Goal: Navigation & Orientation: Find specific page/section

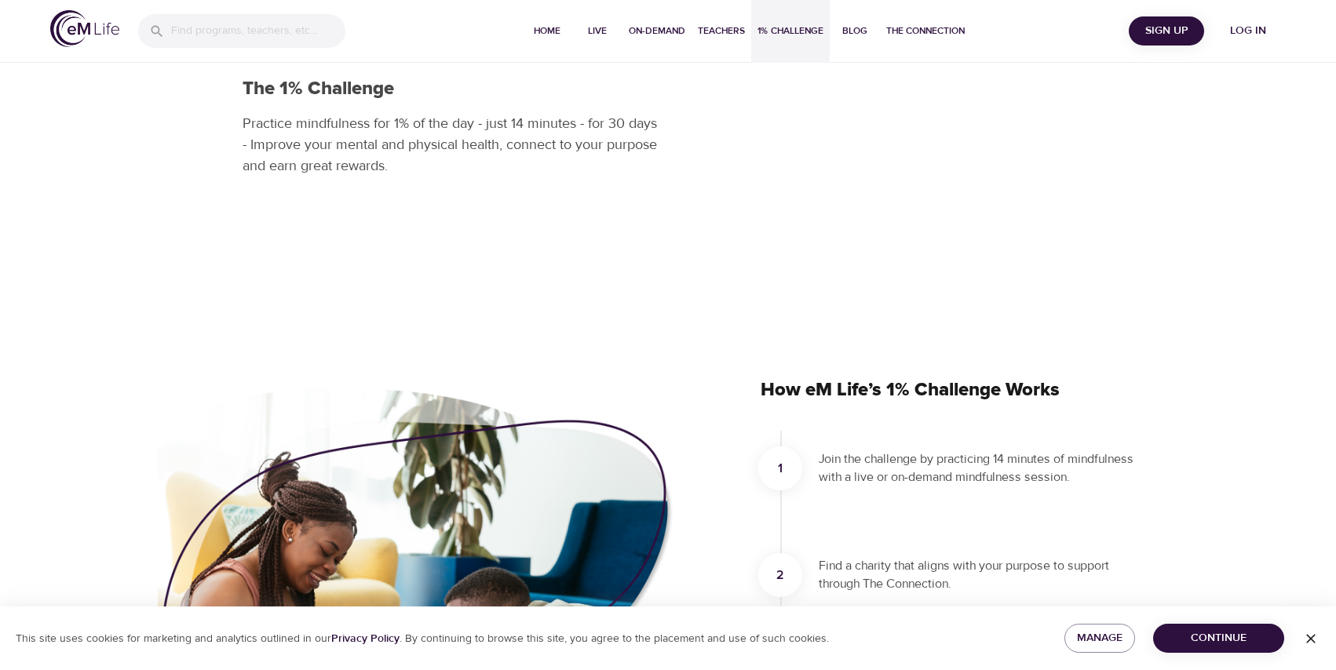
click at [1276, 32] on span "Log in" at bounding box center [1248, 31] width 63 height 20
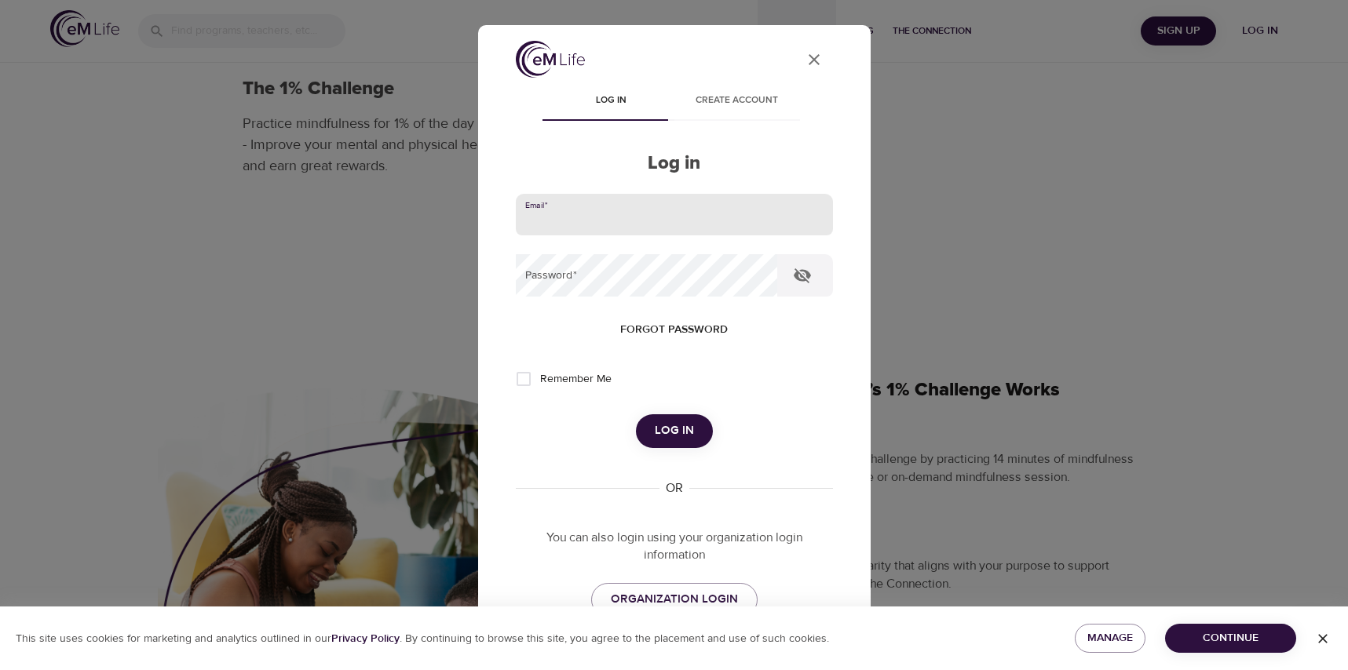
drag, startPoint x: 640, startPoint y: 210, endPoint x: 212, endPoint y: 67, distance: 451.0
click at [639, 210] on input "email" at bounding box center [674, 215] width 317 height 42
type input "[EMAIL_ADDRESS][DOMAIN_NAME]"
click at [636, 414] on button "Log in" at bounding box center [674, 430] width 77 height 33
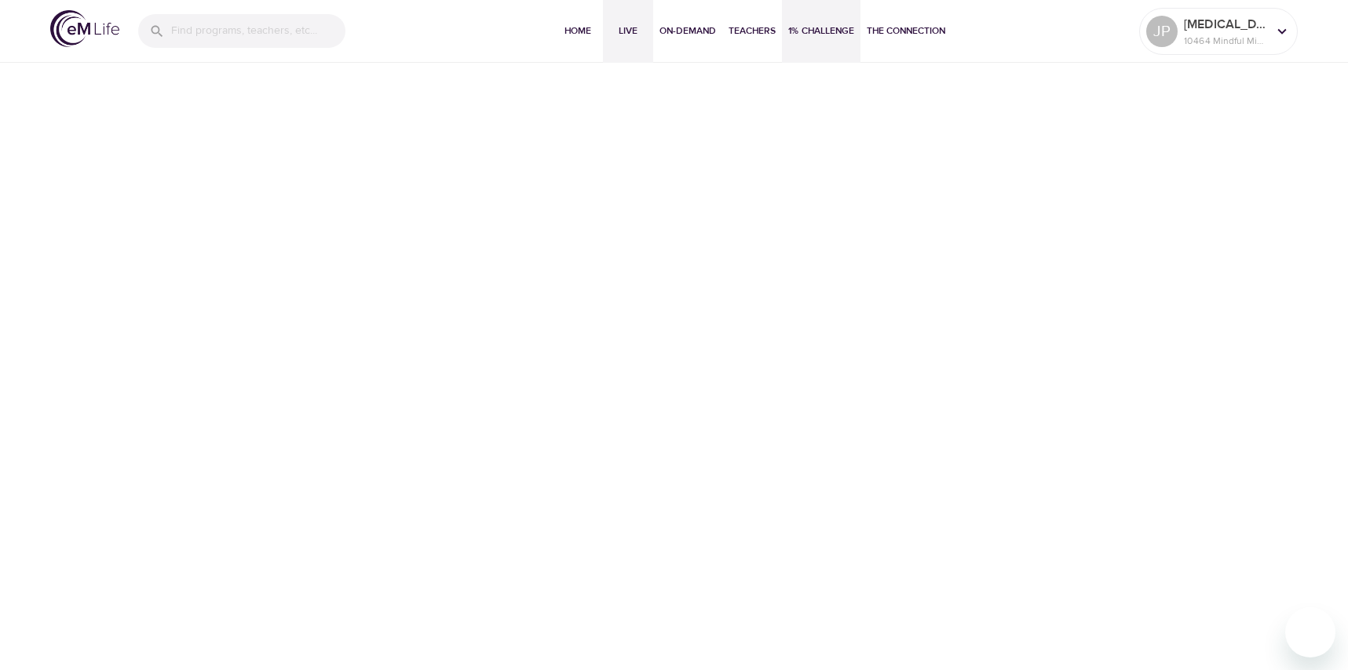
click at [630, 26] on span "Live" at bounding box center [628, 31] width 38 height 16
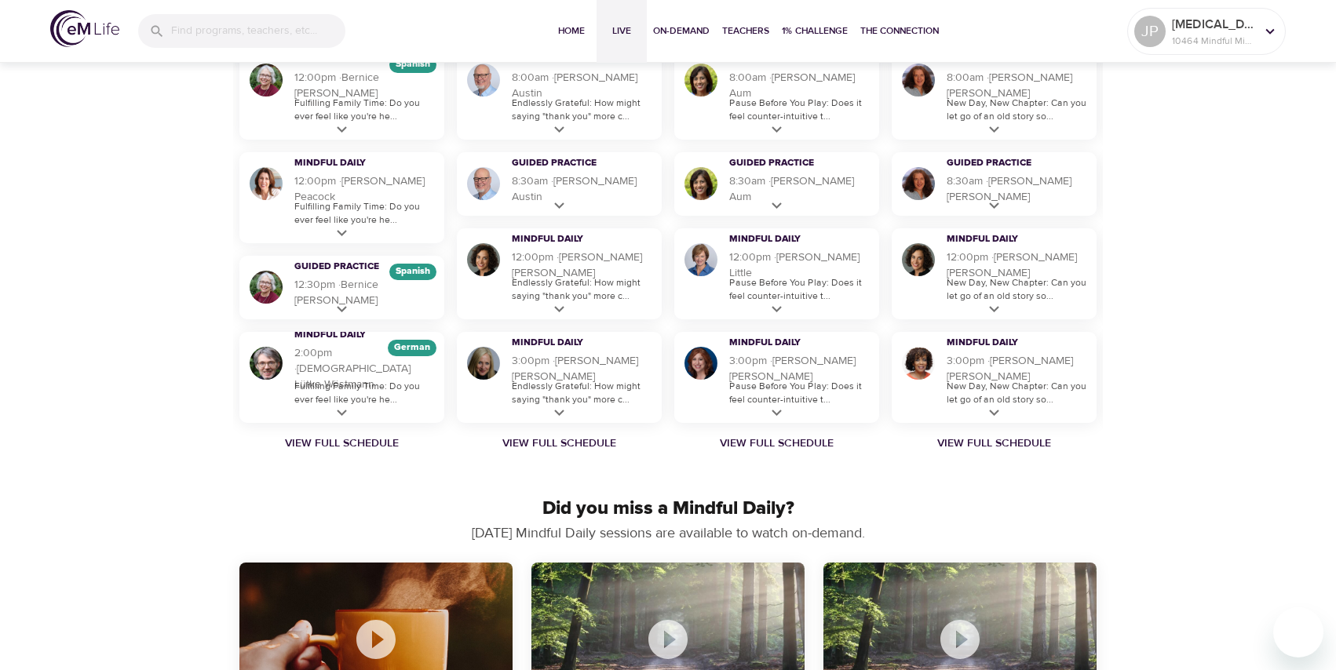
scroll to position [1099, 0]
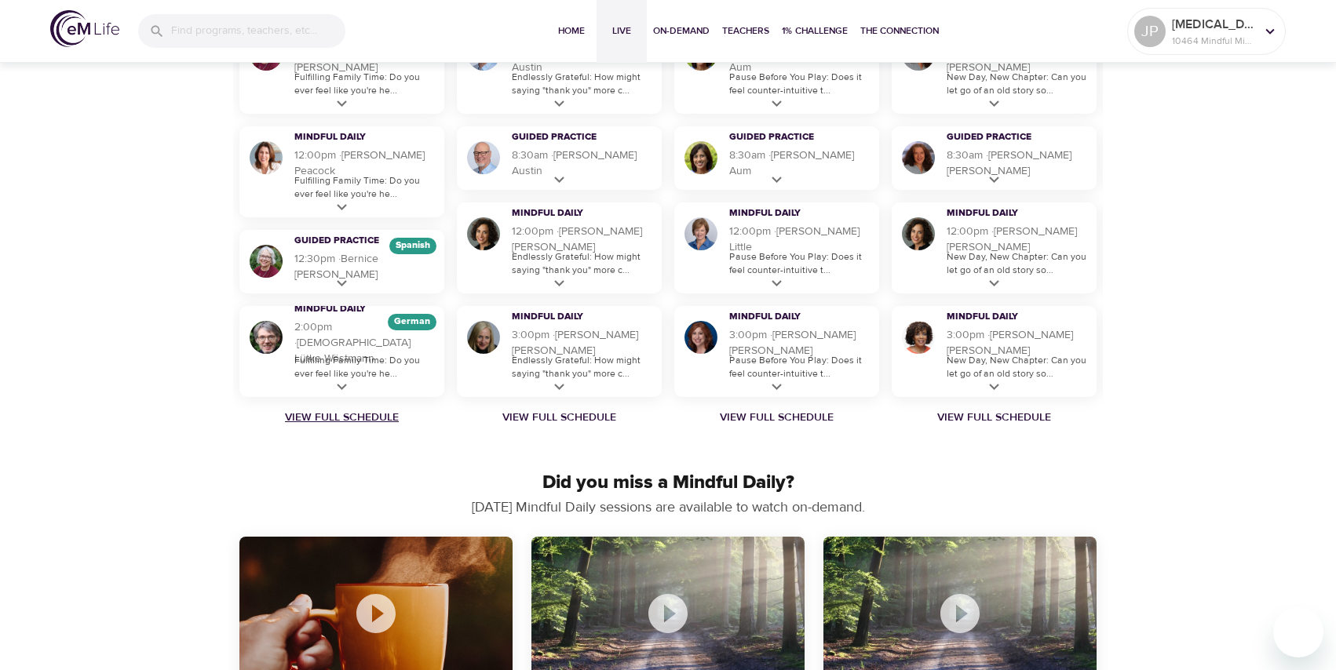
click at [345, 418] on link "View Full Schedule" at bounding box center [341, 418] width 217 height 16
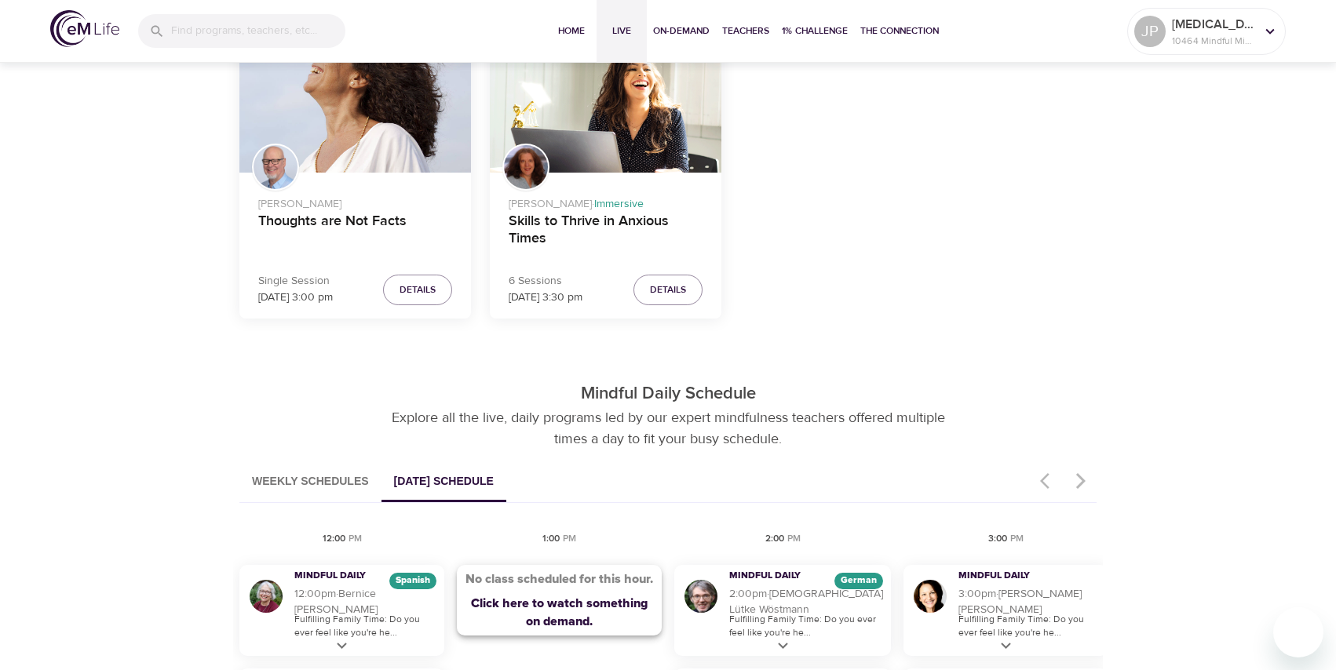
scroll to position [785, 0]
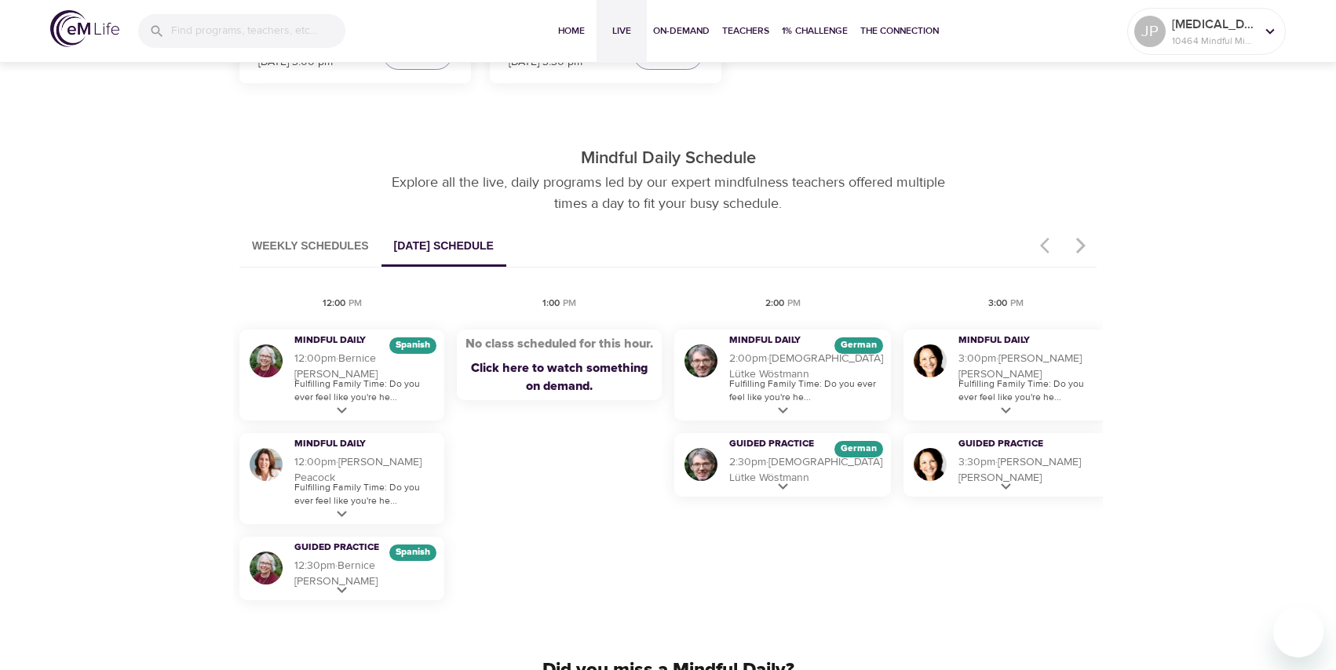
click at [356, 246] on button "Weekly Schedules" at bounding box center [310, 247] width 142 height 40
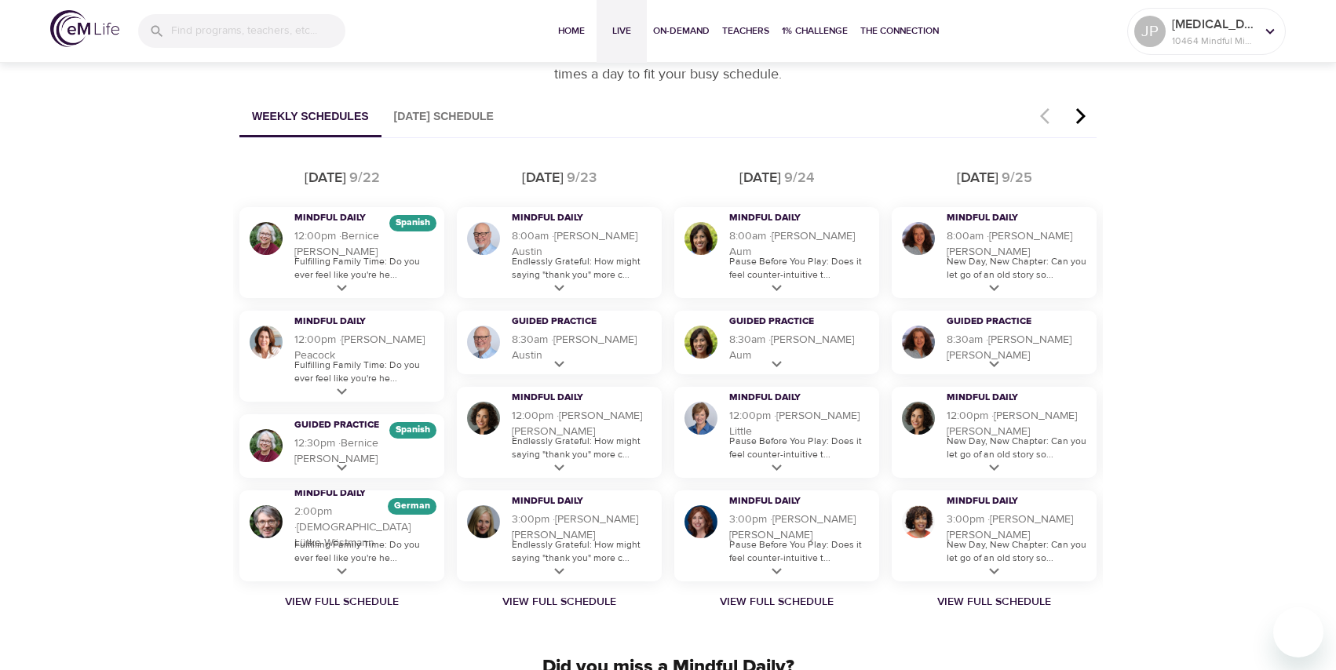
scroll to position [942, 0]
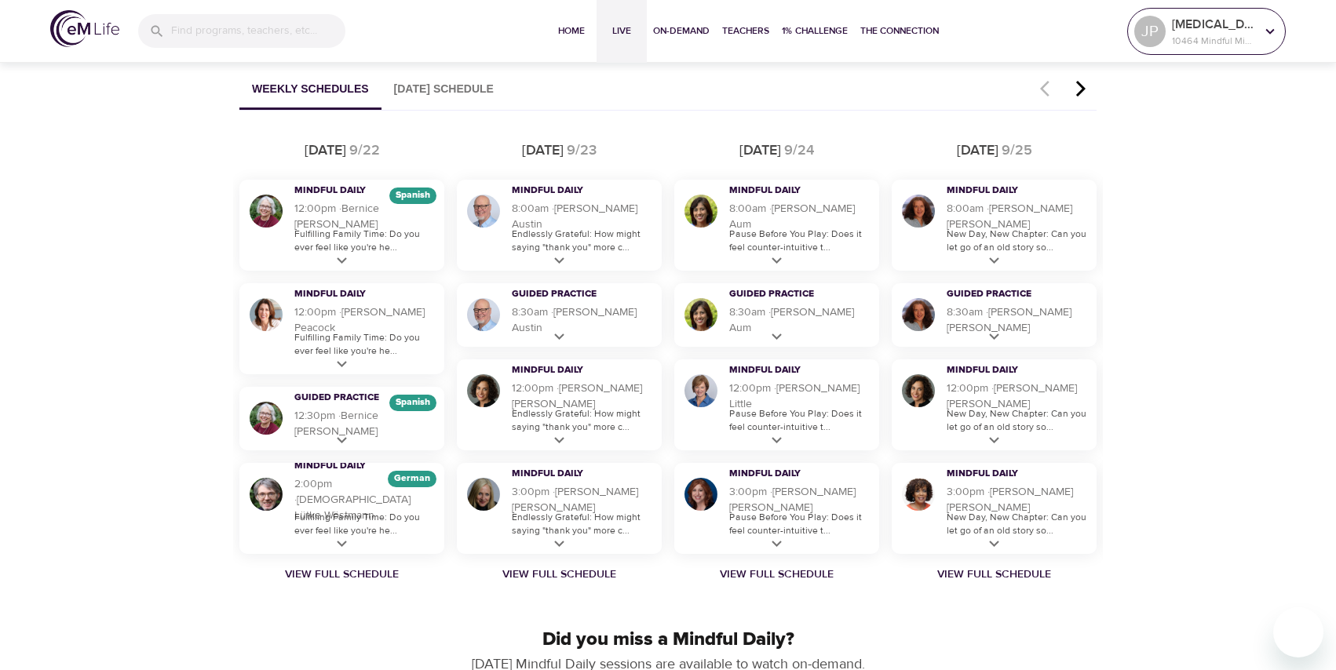
click at [1272, 30] on icon at bounding box center [1270, 30] width 9 height 5
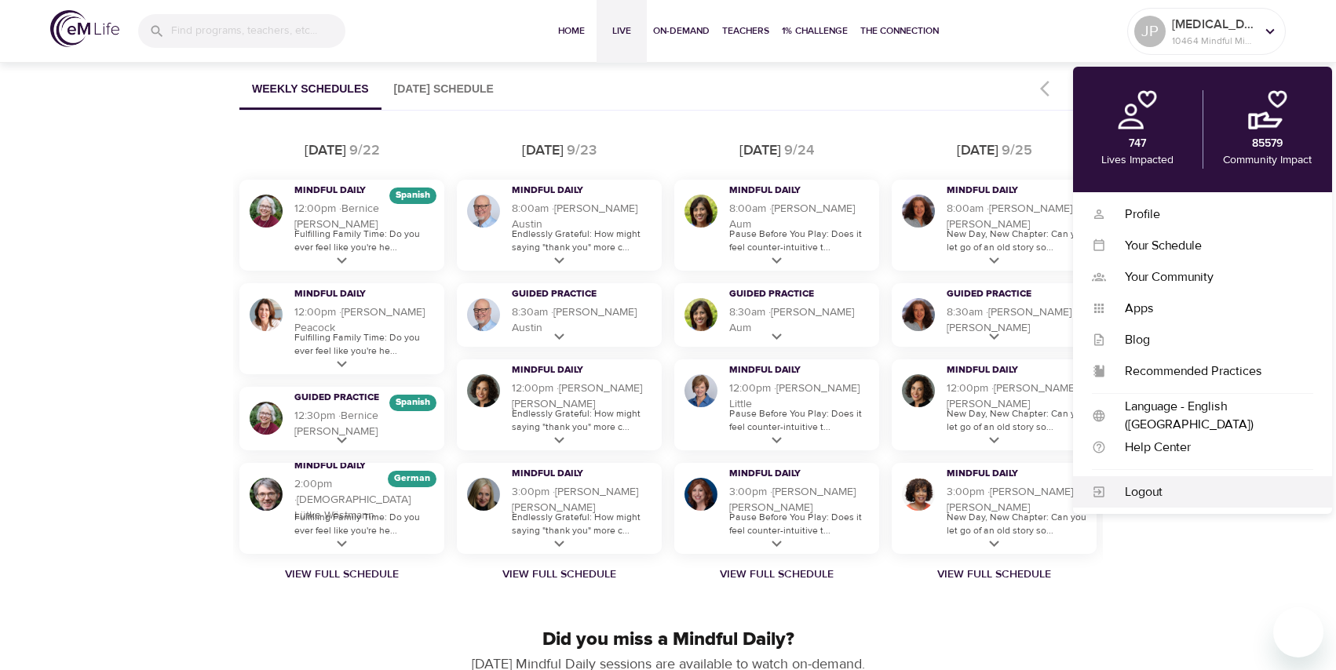
click at [1136, 501] on div "Logout" at bounding box center [1209, 493] width 207 height 18
